Goal: Task Accomplishment & Management: Use online tool/utility

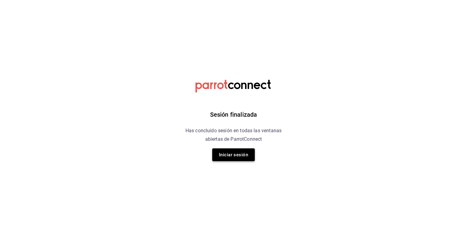
click at [220, 153] on button "Iniciar sesión" at bounding box center [233, 154] width 43 height 13
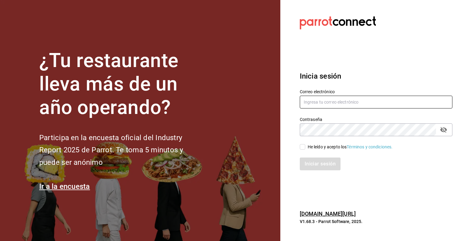
type input "lcastello@marilui.com"
click at [304, 149] on input "He leído y acepto los Términos y condiciones." at bounding box center [302, 146] width 5 height 5
checkbox input "true"
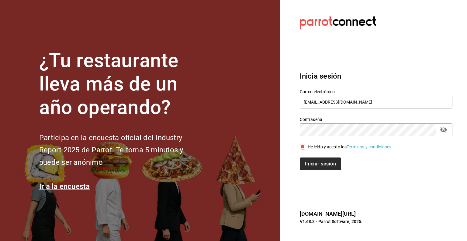
click at [310, 161] on button "Iniciar sesión" at bounding box center [320, 163] width 41 height 13
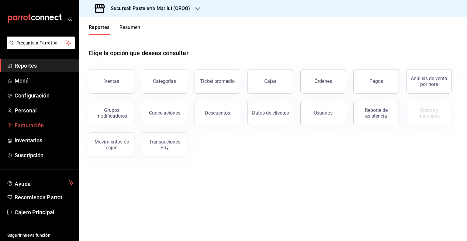
click at [35, 121] on span "Facturación" at bounding box center [44, 125] width 59 height 8
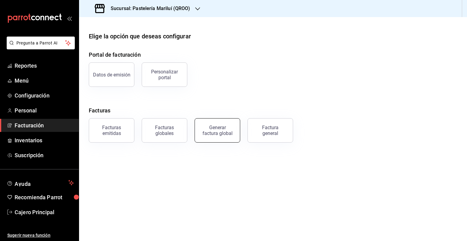
click at [211, 137] on button "Generar factura global" at bounding box center [218, 130] width 46 height 24
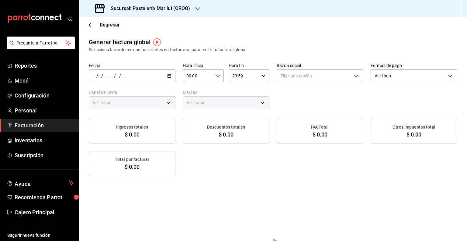
type input "PARROT,UBER_EATS,RAPPI,DIDI_FOOD,ONLINE"
click at [167, 76] on icon "button" at bounding box center [169, 76] width 4 height 4
click at [113, 89] on li "Rango de fechas" at bounding box center [117, 94] width 57 height 14
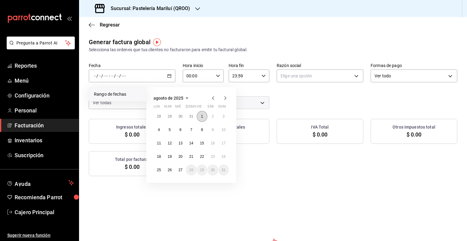
click at [202, 116] on abbr "1" at bounding box center [202, 116] width 2 height 4
click at [201, 129] on abbr "8" at bounding box center [202, 129] width 2 height 4
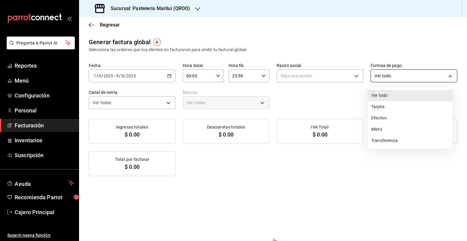
click at [373, 76] on body "Pregunta a Parrot AI Reportes Menú Configuración Personal Facturación Inventari…" at bounding box center [233, 120] width 467 height 241
click at [332, 80] on div at bounding box center [233, 120] width 467 height 241
click at [379, 79] on body "Pregunta a Parrot AI Reportes Menú Configuración Personal Facturación Inventari…" at bounding box center [233, 120] width 467 height 241
click at [338, 74] on div at bounding box center [233, 120] width 467 height 241
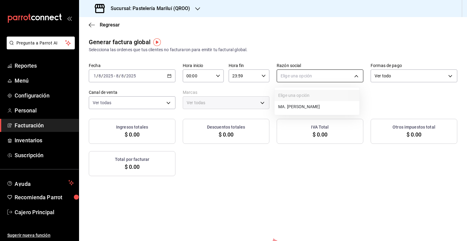
click at [322, 81] on body "Pregunta a Parrot AI Reportes Menú Configuración Personal Facturación Inventari…" at bounding box center [233, 120] width 467 height 241
click at [315, 110] on li "MA. [PERSON_NAME]" at bounding box center [317, 106] width 85 height 11
type input "bbe4434a-78bb-46bf-8066-af24c608faac"
type input "d1899554-f730-4f51-8c80-c6342bb5bc4c"
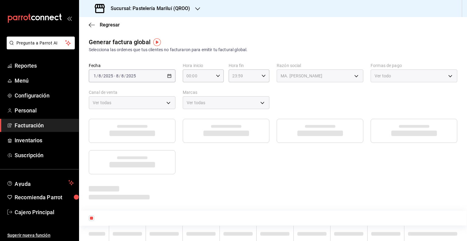
click at [390, 71] on div "Ver todo" at bounding box center [414, 75] width 87 height 13
click at [390, 74] on div "Ver todo" at bounding box center [414, 75] width 87 height 13
click at [102, 27] on span "Regresar" at bounding box center [110, 25] width 20 height 6
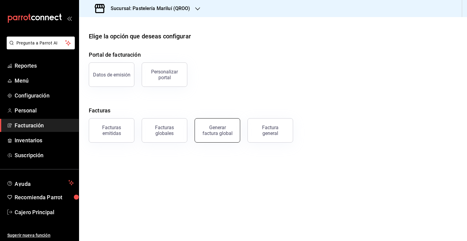
click at [215, 124] on button "Generar factura global" at bounding box center [218, 130] width 46 height 24
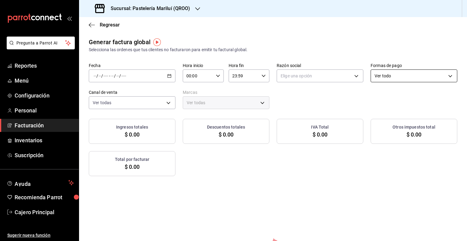
click at [428, 71] on body "Pregunta a Parrot AI Reportes Menú Configuración Personal Facturación Inventari…" at bounding box center [233, 120] width 467 height 241
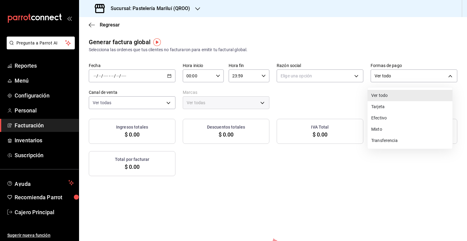
click at [398, 133] on li "Mixto" at bounding box center [410, 128] width 85 height 11
type input "MIXED"
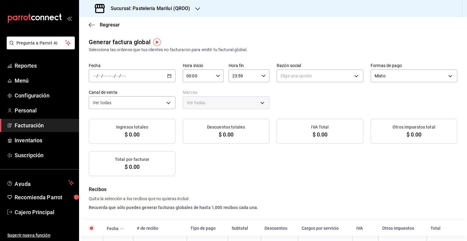
click at [150, 79] on div at bounding box center [233, 120] width 467 height 241
checkbox input "true"
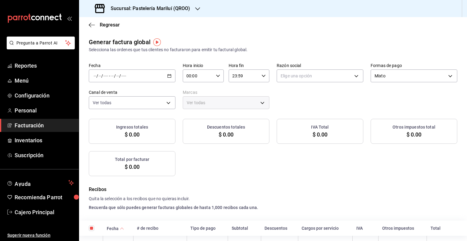
checkbox input "true"
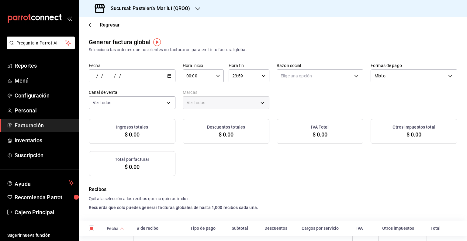
checkbox input "true"
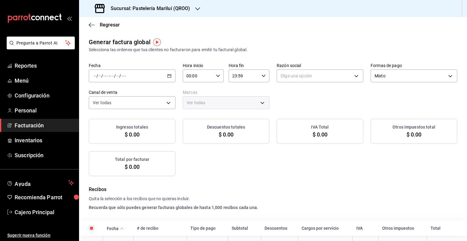
checkbox input "true"
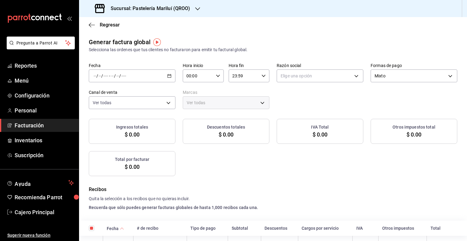
checkbox input "true"
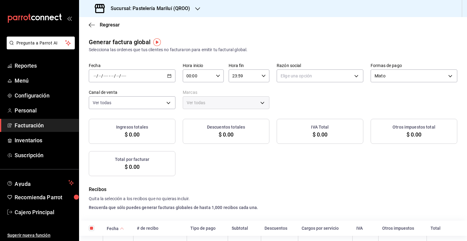
checkbox input "true"
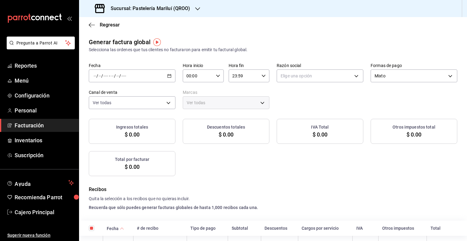
checkbox input "true"
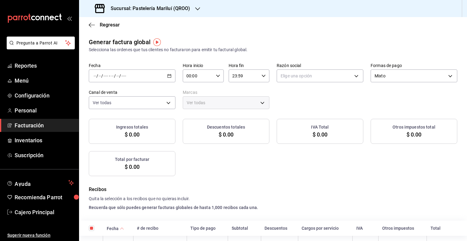
checkbox input "true"
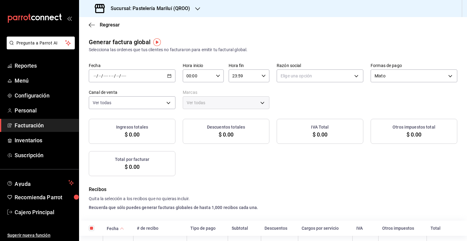
checkbox input "true"
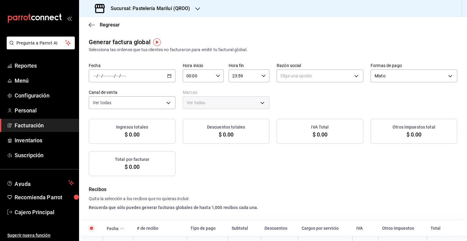
checkbox input "true"
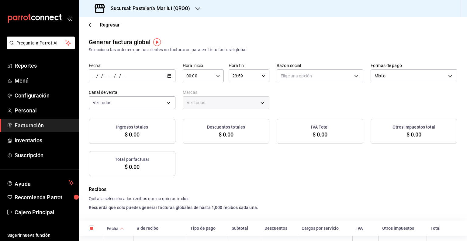
checkbox input "true"
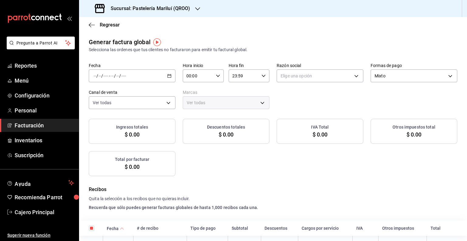
checkbox input "true"
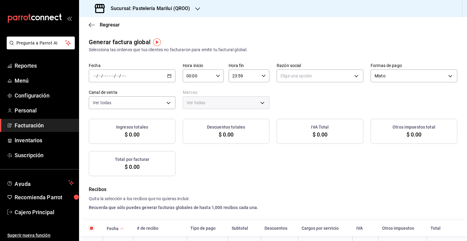
checkbox input "true"
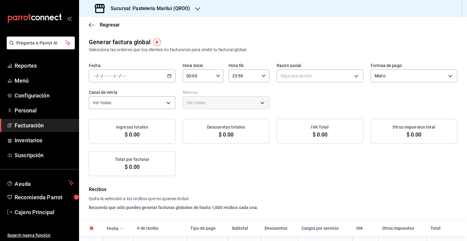
checkbox input "true"
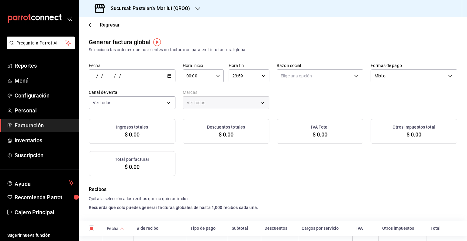
checkbox input "true"
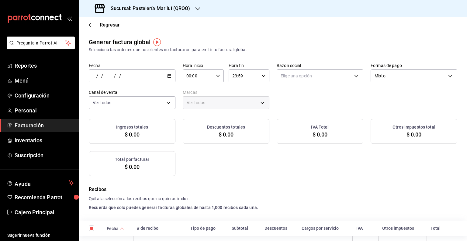
checkbox input "true"
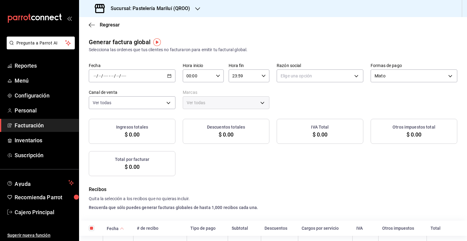
checkbox input "true"
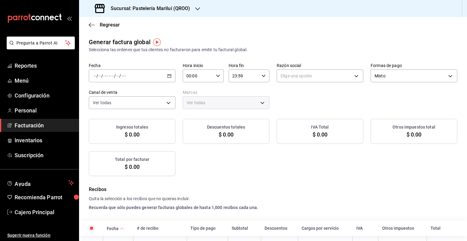
checkbox input "true"
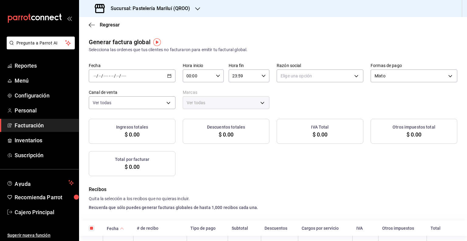
checkbox input "true"
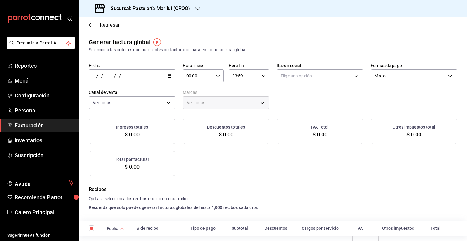
checkbox input "true"
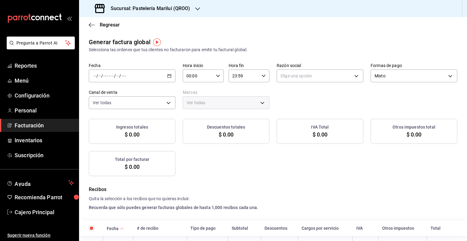
checkbox input "true"
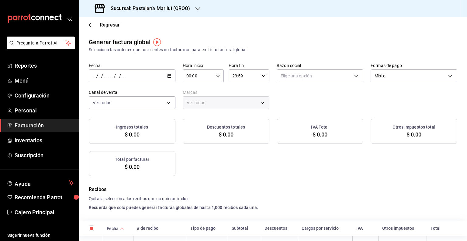
checkbox input "true"
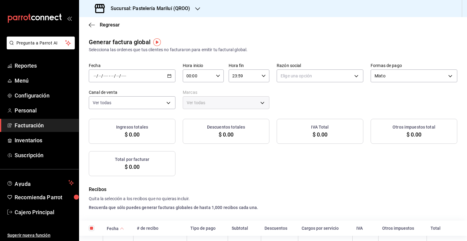
checkbox input "true"
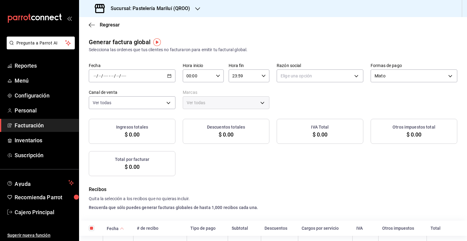
checkbox input "true"
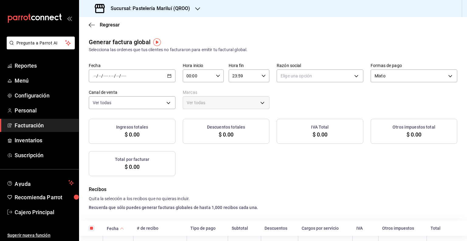
checkbox input "true"
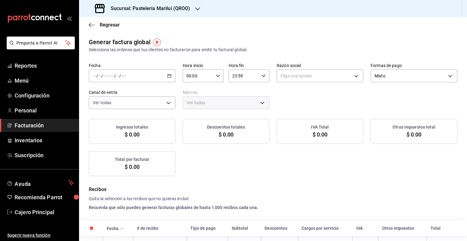
checkbox input "true"
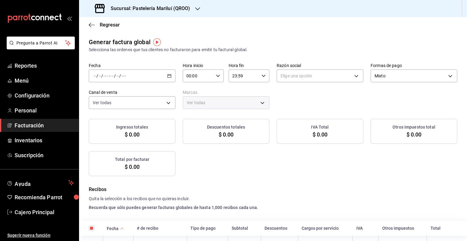
checkbox input "true"
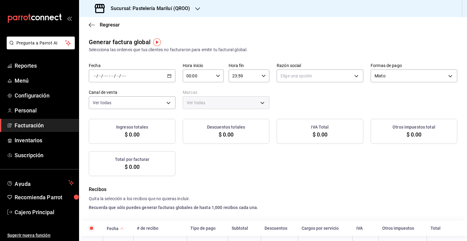
checkbox input "true"
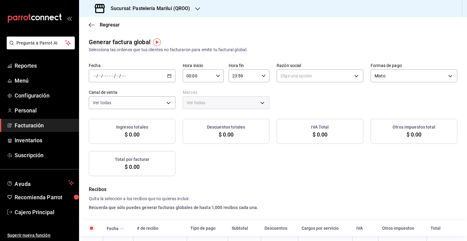
checkbox input "true"
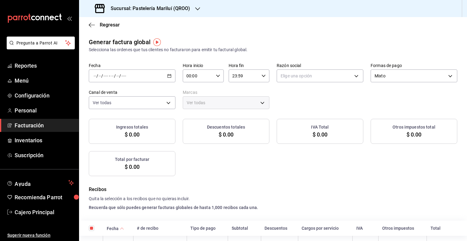
checkbox input "true"
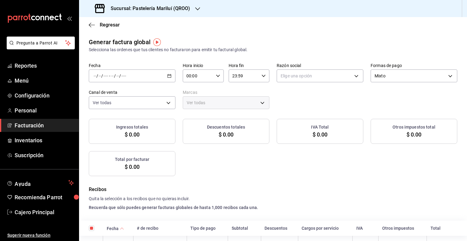
checkbox input "true"
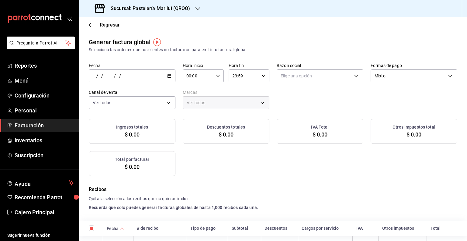
checkbox input "true"
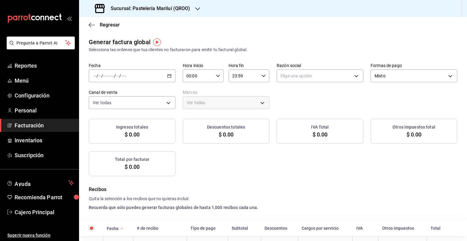
checkbox input "true"
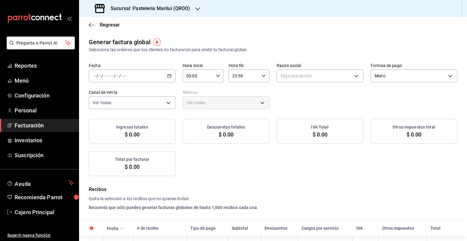
checkbox input "true"
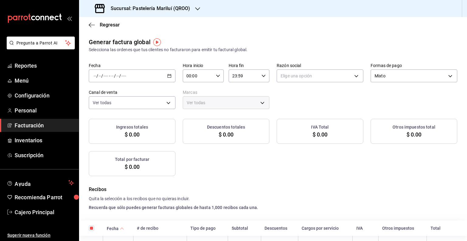
checkbox input "true"
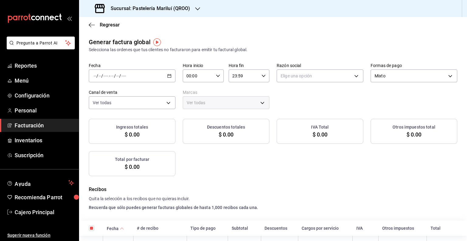
checkbox input "true"
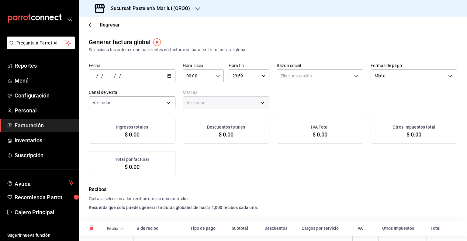
checkbox input "true"
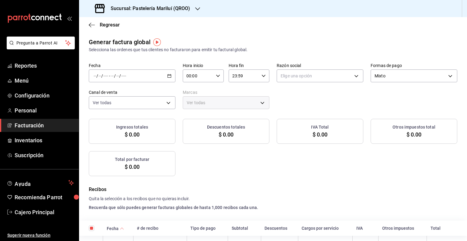
checkbox input "true"
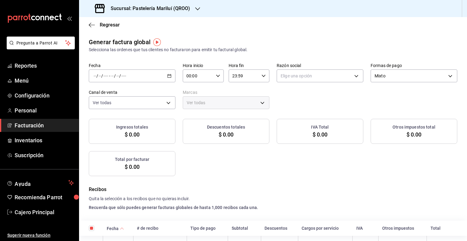
checkbox input "true"
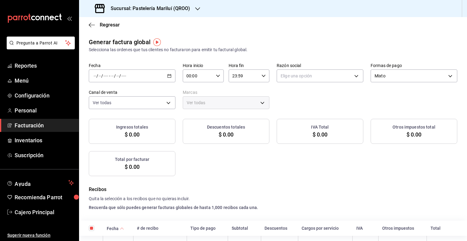
checkbox input "true"
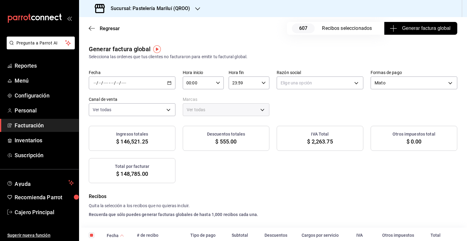
click at [167, 81] on icon "button" at bounding box center [169, 83] width 4 height 4
click at [123, 98] on span "Rango de fechas" at bounding box center [117, 101] width 47 height 6
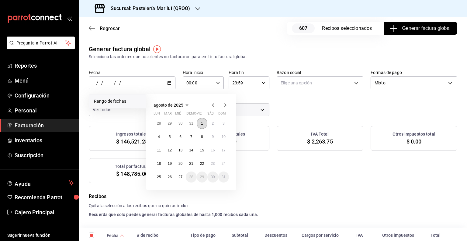
click at [205, 126] on button "1" at bounding box center [202, 123] width 11 height 11
click at [204, 137] on button "8" at bounding box center [202, 136] width 11 height 11
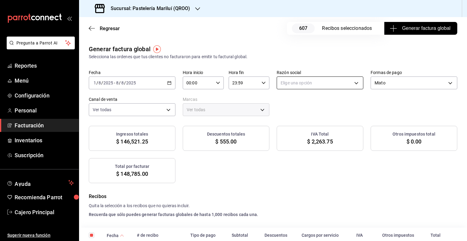
click at [304, 81] on body "Pregunta a Parrot AI Reportes Menú Configuración Personal Facturación Inventari…" at bounding box center [233, 120] width 467 height 241
click at [302, 112] on li "MA. [PERSON_NAME]" at bounding box center [317, 113] width 85 height 11
click at [139, 83] on div "[DATE] [DATE] - [DATE] [DATE]" at bounding box center [132, 82] width 87 height 13
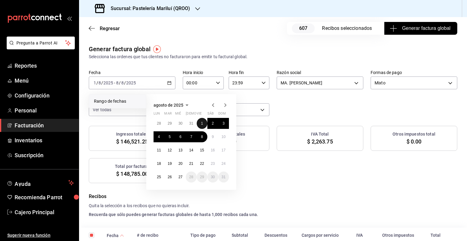
click at [202, 123] on abbr "1" at bounding box center [202, 123] width 2 height 4
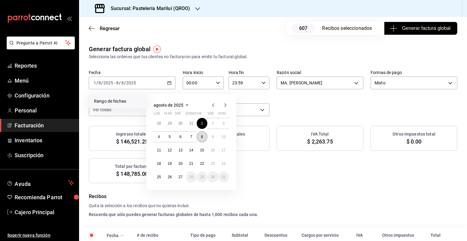
click at [201, 133] on button "8" at bounding box center [202, 136] width 11 height 11
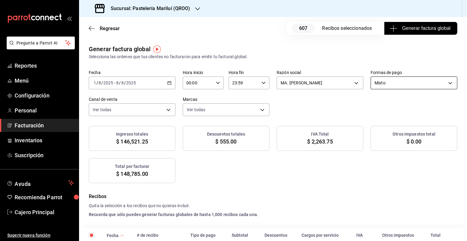
click at [414, 82] on body "Pregunta a Parrot AI Reportes Menú Configuración Personal Facturación Inventari…" at bounding box center [233, 120] width 467 height 241
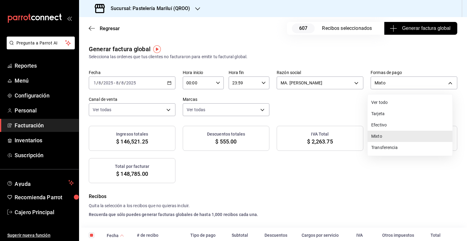
click at [391, 127] on li "Efectivo" at bounding box center [410, 124] width 85 height 11
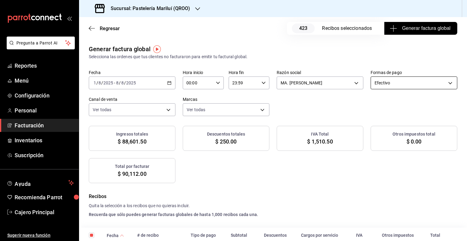
click at [394, 86] on body "Pregunta a Parrot AI Reportes Menú Configuración Personal Facturación Inventari…" at bounding box center [233, 120] width 467 height 241
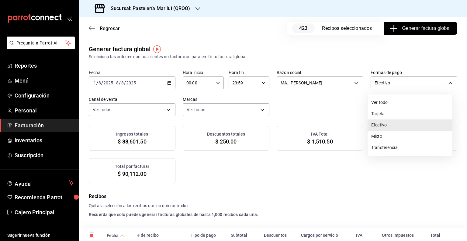
click at [382, 146] on li "Transferencia" at bounding box center [410, 147] width 85 height 11
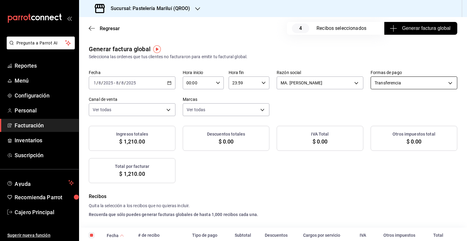
click at [397, 79] on body "Pregunta a Parrot AI Reportes Menú Configuración Personal Facturación Inventari…" at bounding box center [233, 120] width 467 height 241
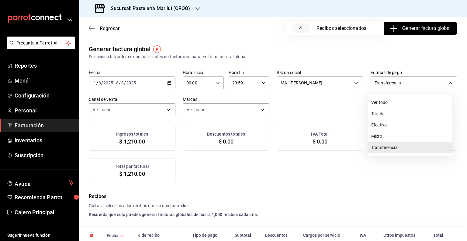
click at [397, 112] on li "Tarjeta" at bounding box center [410, 113] width 85 height 11
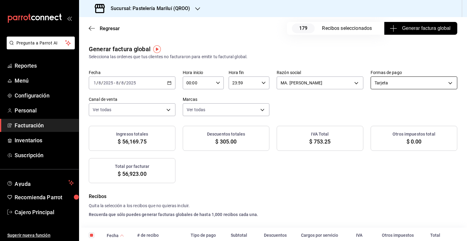
click at [397, 86] on body "Pregunta a Parrot AI Reportes Menú Configuración Personal Facturación Inventari…" at bounding box center [233, 120] width 467 height 241
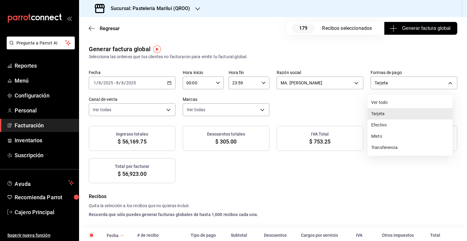
click at [380, 141] on li "Mixto" at bounding box center [410, 135] width 85 height 11
